Goal: Navigation & Orientation: Find specific page/section

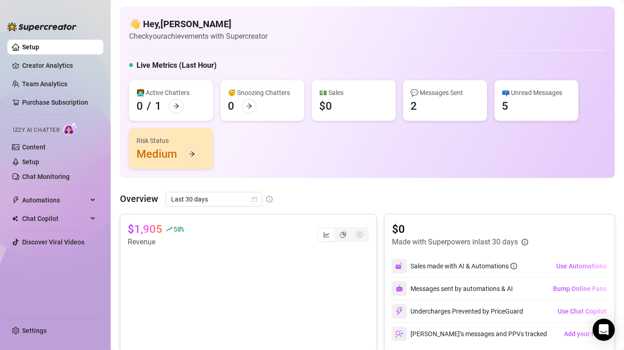
click at [34, 60] on link "Creator Analytics" at bounding box center [59, 65] width 74 height 15
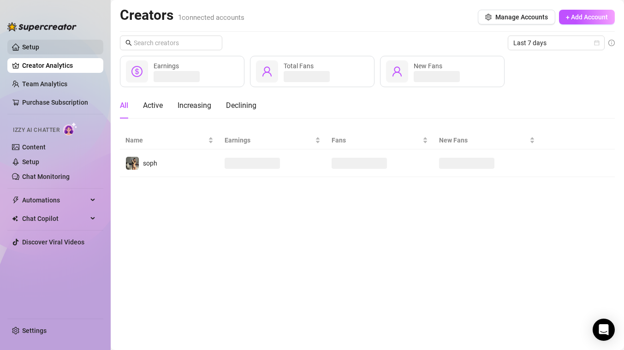
click at [39, 48] on link "Setup" at bounding box center [30, 46] width 17 height 7
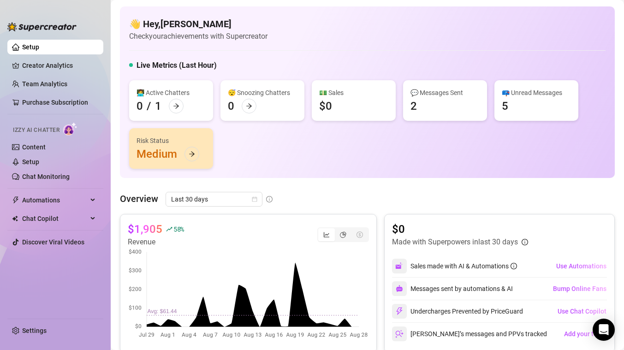
click at [62, 56] on ul "Setup Creator Analytics Team Analytics Purchase Subscription Izzy AI Chatter Co…" at bounding box center [55, 175] width 96 height 279
click at [62, 64] on link "Creator Analytics" at bounding box center [59, 65] width 74 height 15
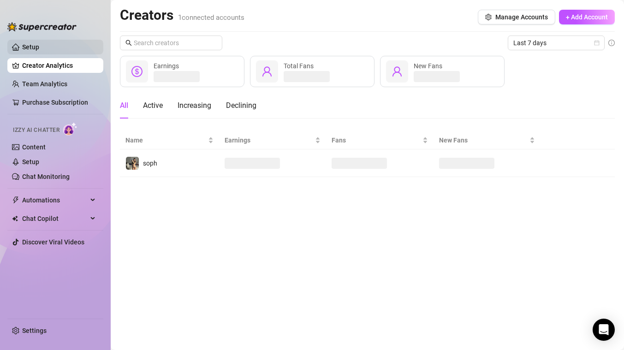
click at [39, 50] on link "Setup" at bounding box center [30, 46] width 17 height 7
